Goal: Information Seeking & Learning: Find specific fact

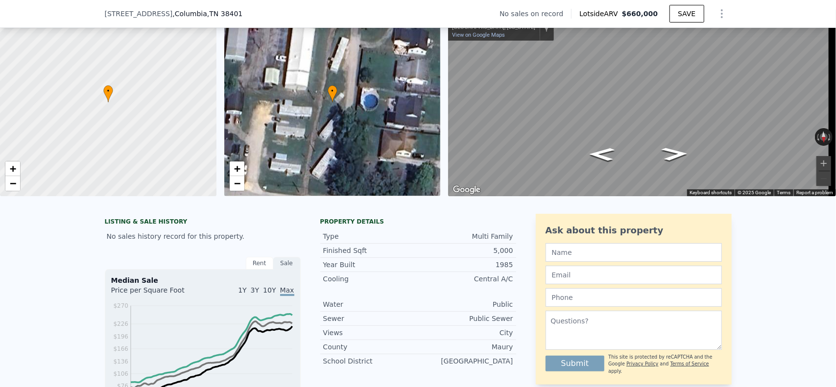
scroll to position [45, 0]
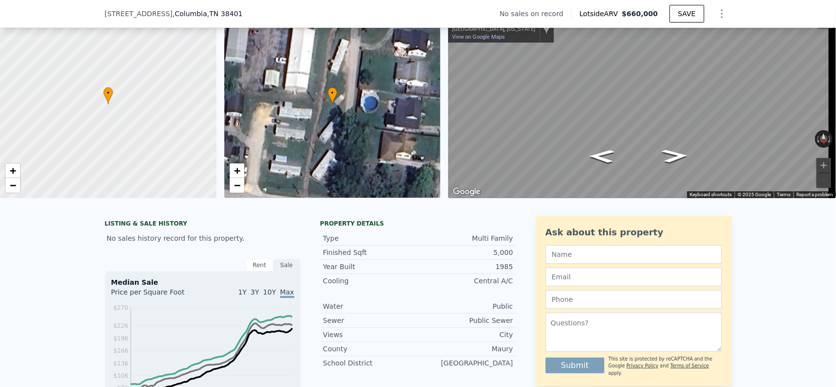
click at [377, 272] on div "Year Built" at bounding box center [370, 267] width 95 height 10
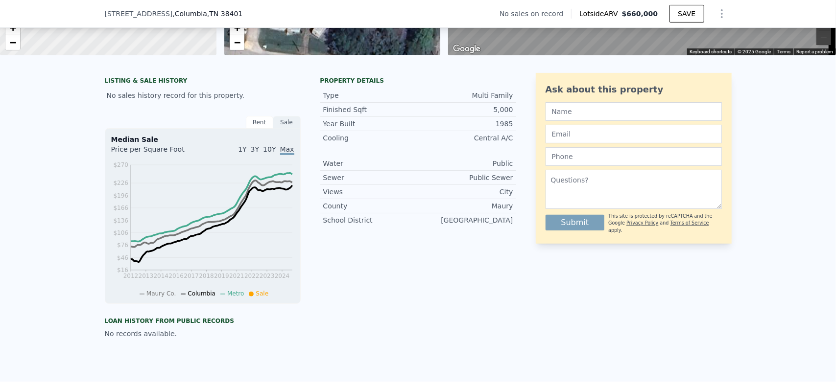
scroll to position [192, 0]
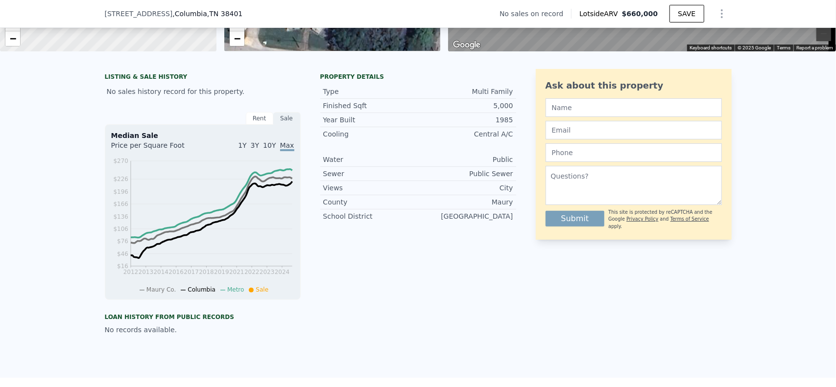
click at [256, 125] on div "Rent" at bounding box center [259, 118] width 27 height 13
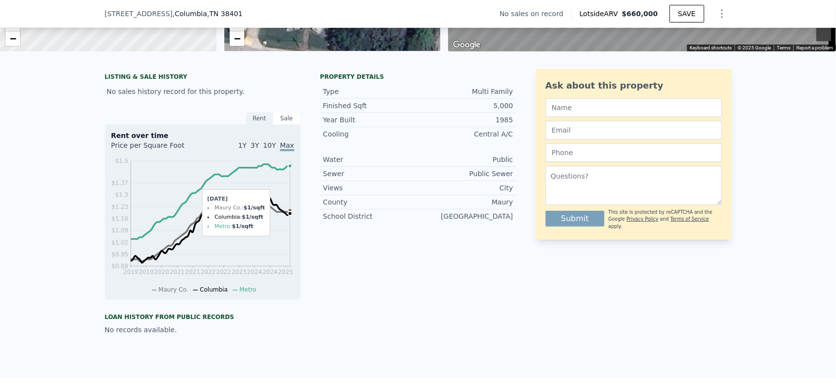
click at [278, 125] on div "Sale" at bounding box center [286, 118] width 27 height 13
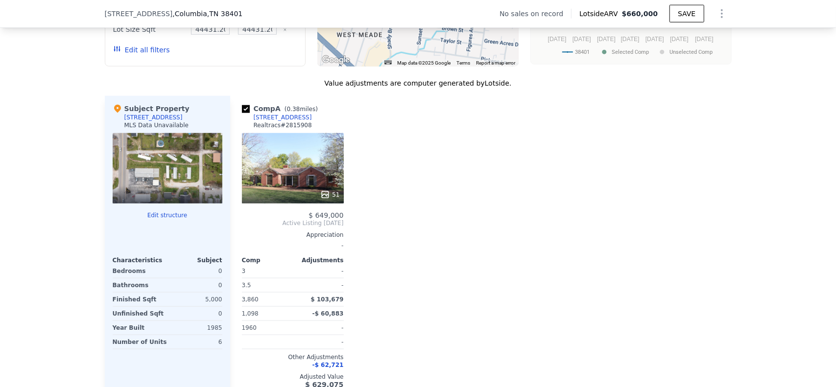
scroll to position [779, 0]
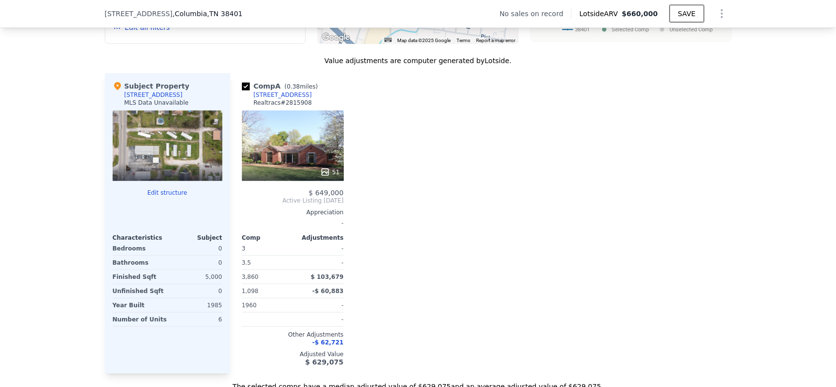
click at [151, 135] on div at bounding box center [168, 146] width 110 height 70
click at [156, 143] on div at bounding box center [168, 146] width 110 height 70
drag, startPoint x: 151, startPoint y: 150, endPoint x: 156, endPoint y: 182, distance: 31.7
click at [151, 153] on div at bounding box center [168, 146] width 110 height 70
click at [162, 153] on div at bounding box center [168, 146] width 110 height 70
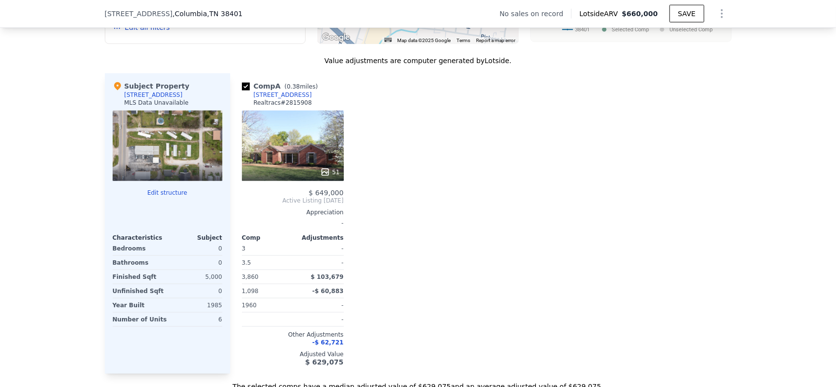
scroll to position [730, 0]
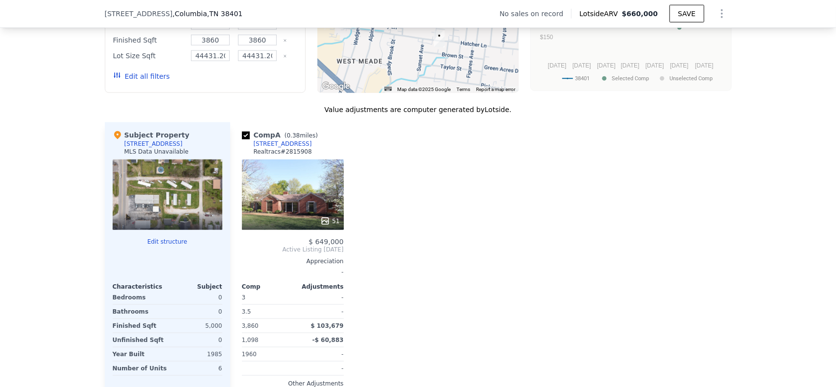
drag, startPoint x: 172, startPoint y: 205, endPoint x: 77, endPoint y: 208, distance: 94.5
click at [72, 196] on div "We found 1 sale that match your search Filters Map Prices Modify Comp Filters L…" at bounding box center [418, 171] width 836 height 537
click at [166, 146] on div "Subject Property [STREET_ADDRESS] MLS Data Unavailable" at bounding box center [168, 144] width 110 height 29
click at [131, 148] on div "[STREET_ADDRESS]" at bounding box center [153, 144] width 58 height 8
click at [173, 211] on div at bounding box center [168, 195] width 110 height 70
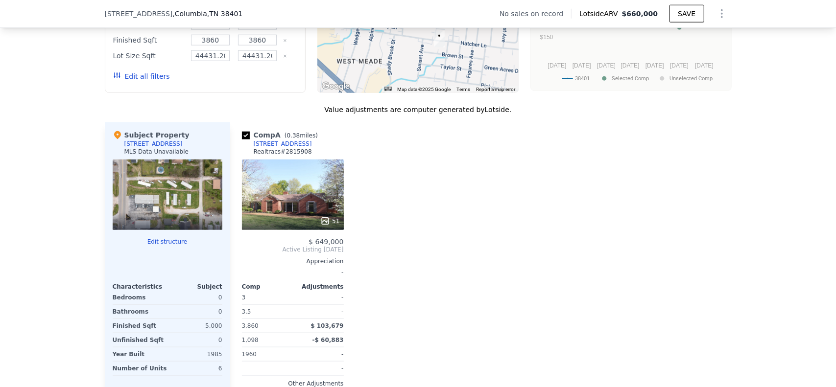
drag, startPoint x: 172, startPoint y: 198, endPoint x: 148, endPoint y: 209, distance: 26.1
click at [148, 209] on div at bounding box center [168, 195] width 110 height 70
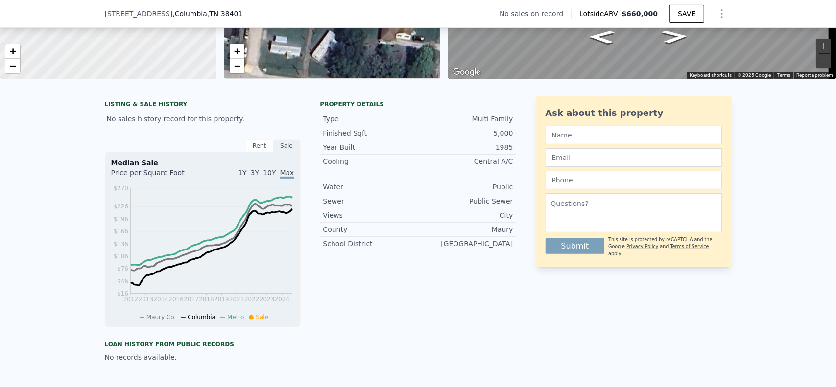
scroll to position [0, 0]
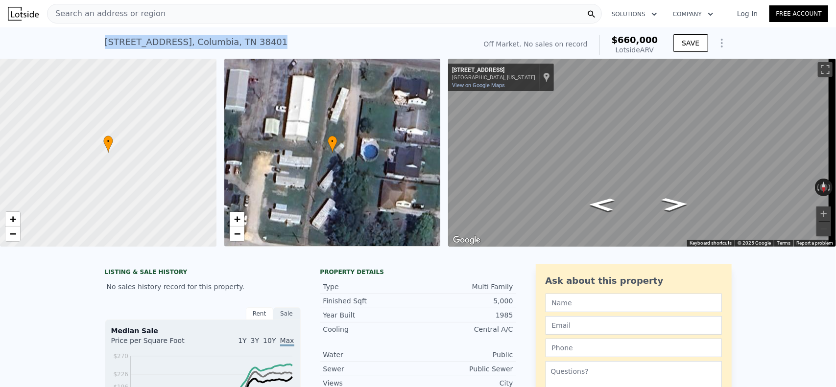
drag, startPoint x: 95, startPoint y: 41, endPoint x: 241, endPoint y: 48, distance: 146.1
click at [241, 48] on div "[STREET_ADDRESS] No sales on record (~ARV $660k ) Off Market. No sales on recor…" at bounding box center [418, 42] width 836 height 31
copy div "[STREET_ADDRESS]"
